Goal: Information Seeking & Learning: Learn about a topic

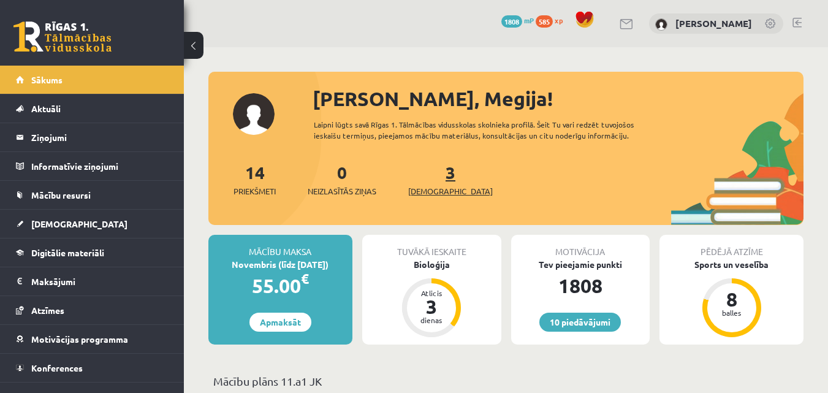
click at [437, 189] on span "[DEMOGRAPHIC_DATA]" at bounding box center [450, 191] width 85 height 12
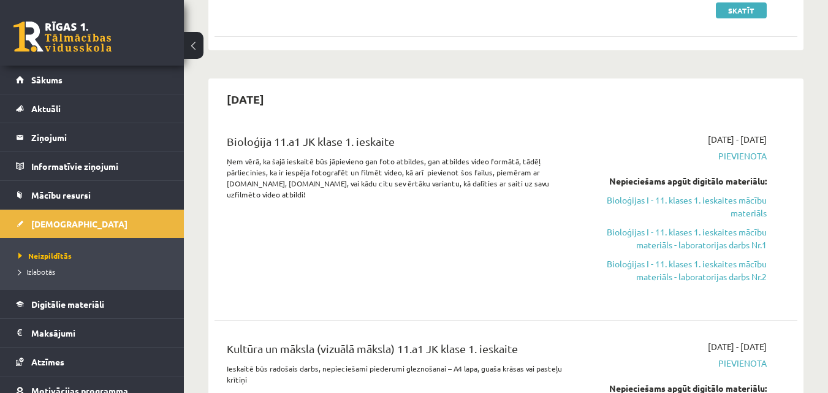
scroll to position [220, 0]
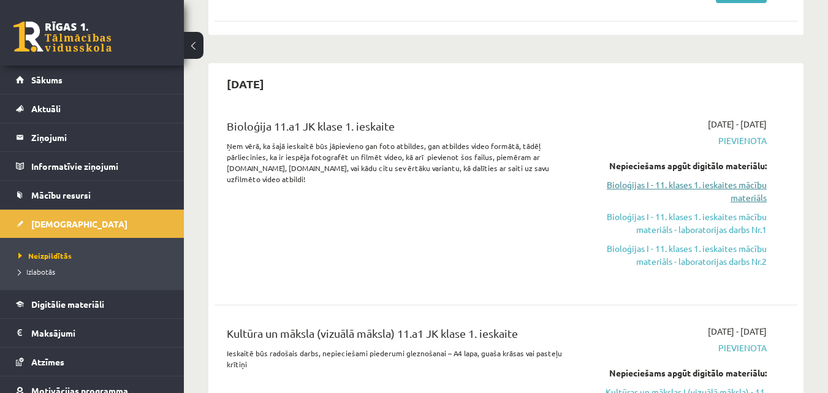
click at [710, 190] on link "Bioloģijas I - 11. klases 1. ieskaites mācību materiāls" at bounding box center [683, 191] width 168 height 26
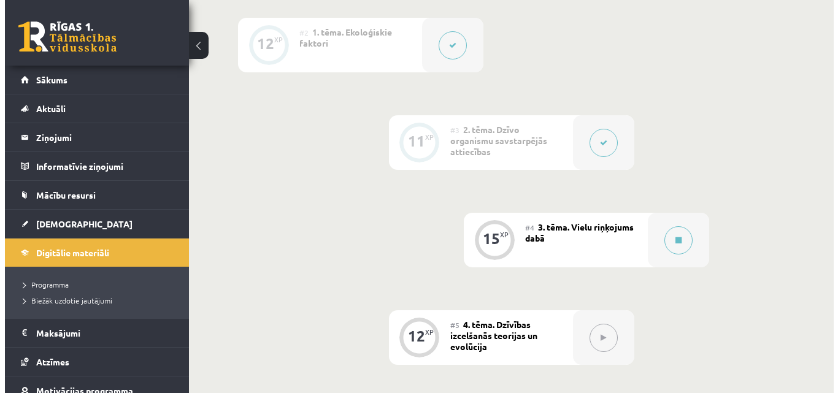
scroll to position [457, 0]
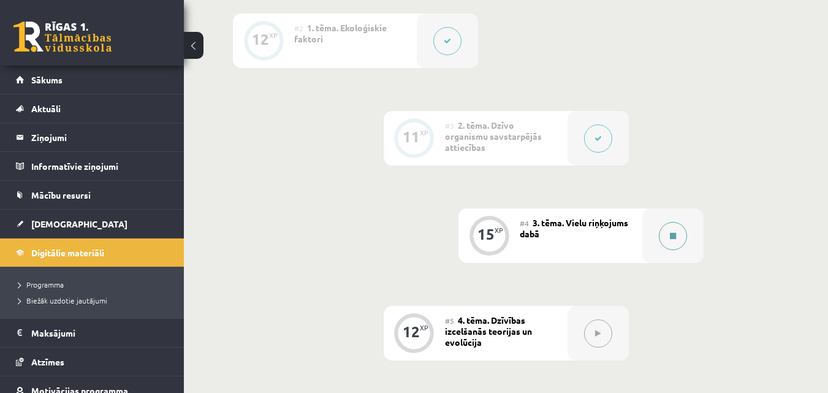
click at [683, 231] on button at bounding box center [673, 236] width 28 height 28
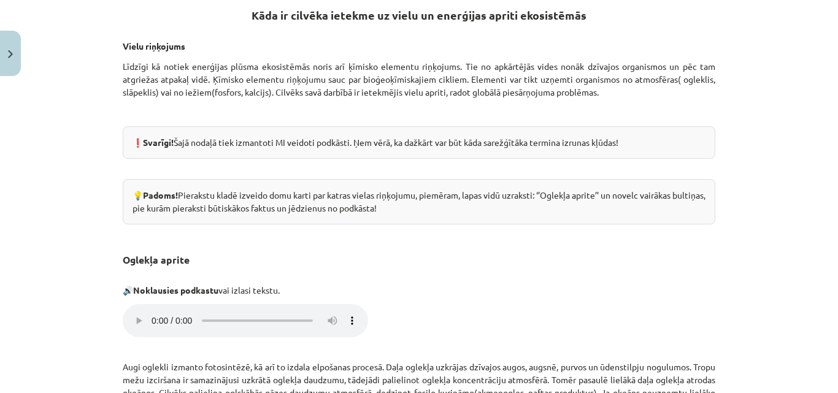
scroll to position [459, 0]
